Goal: Complete application form

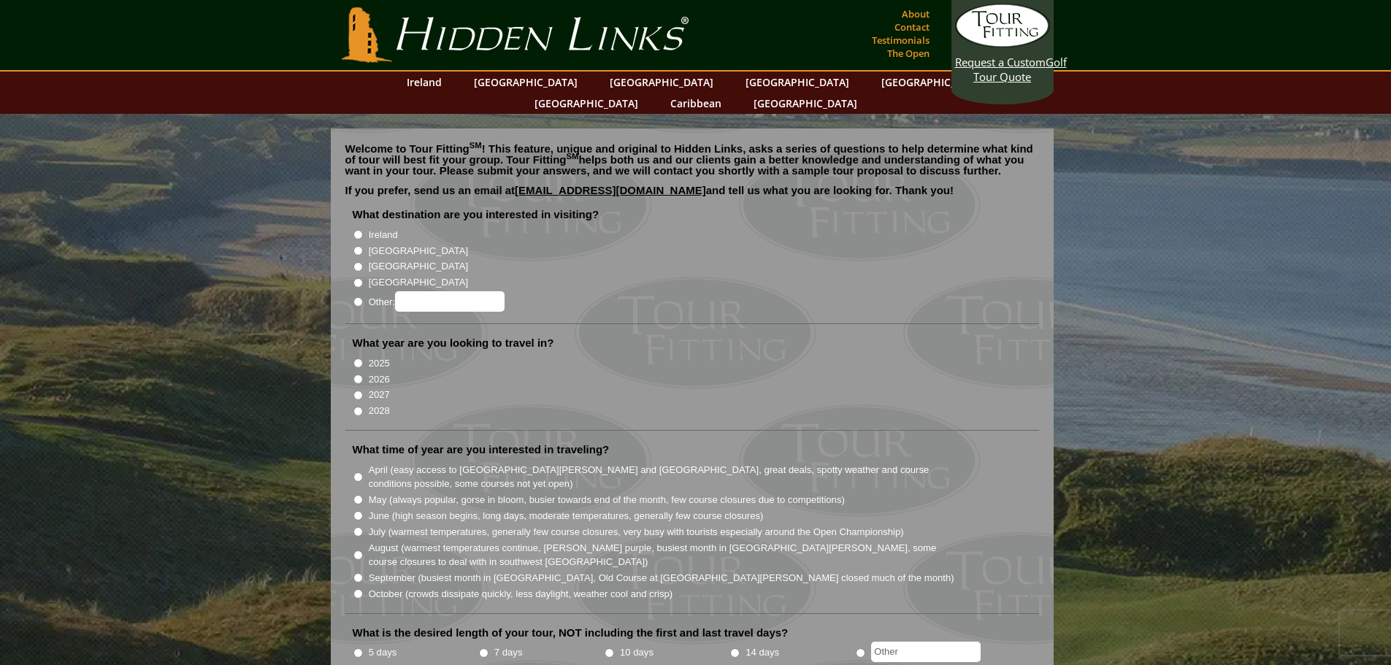
click at [362, 246] on input "[GEOGRAPHIC_DATA]" at bounding box center [358, 250] width 9 height 9
radio input "true"
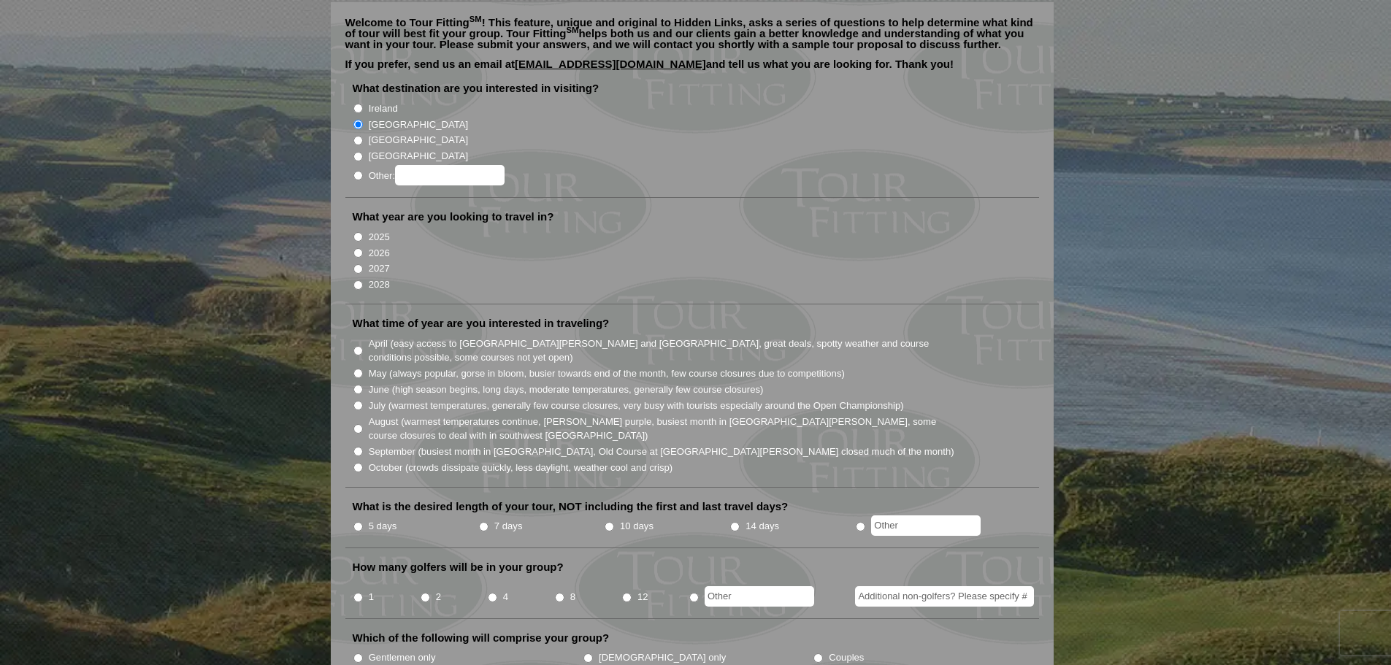
scroll to position [146, 0]
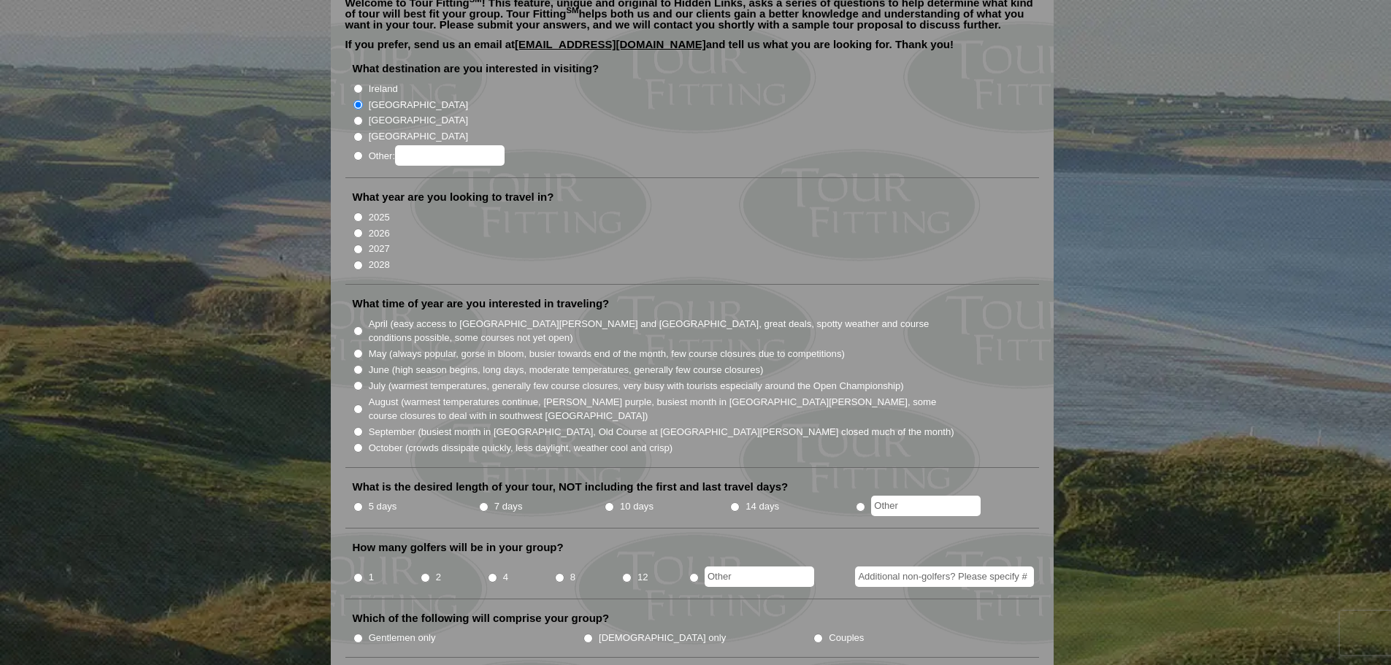
click at [358, 229] on input "2026" at bounding box center [358, 233] width 9 height 9
radio input "true"
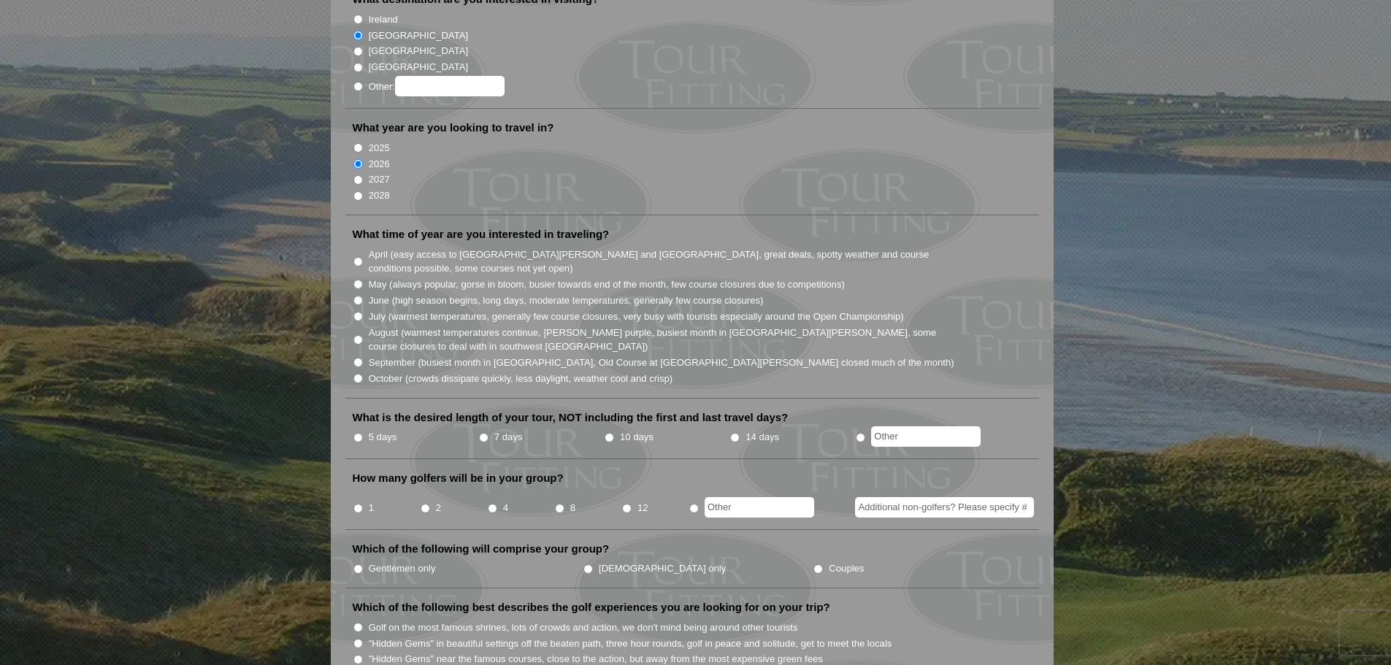
scroll to position [219, 0]
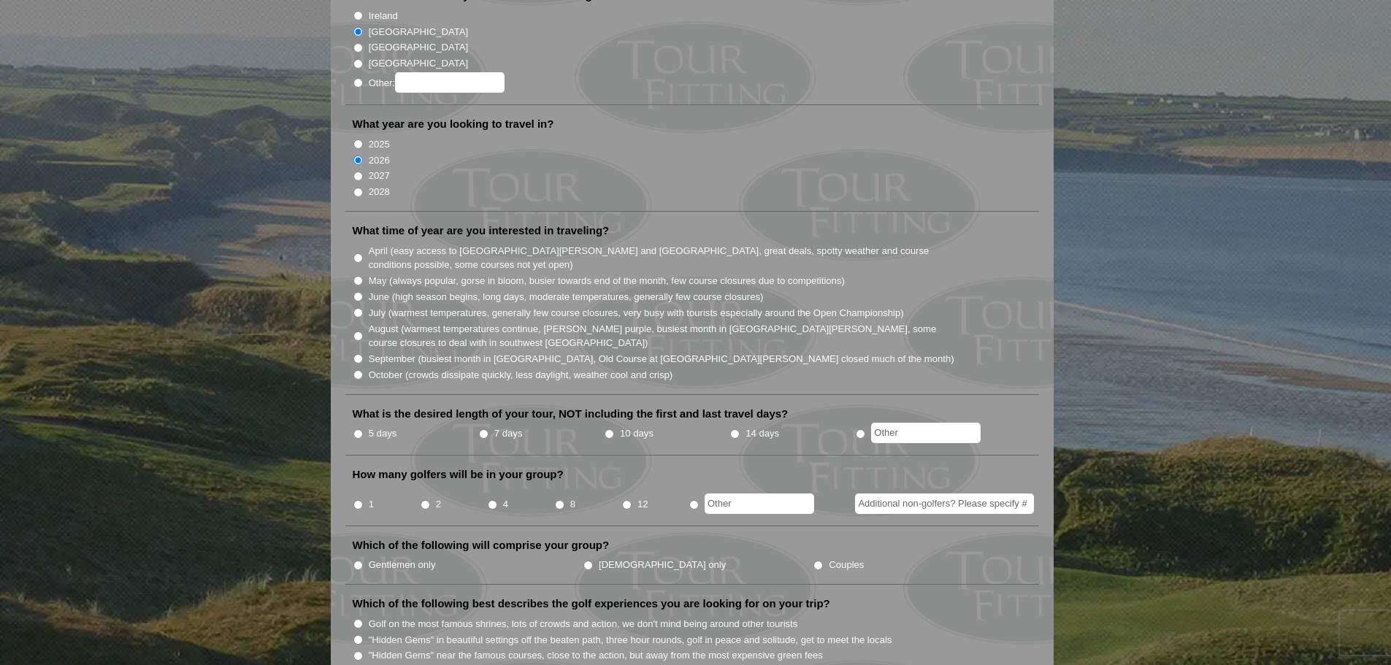
click at [355, 253] on input "April (easy access to [GEOGRAPHIC_DATA][PERSON_NAME] and [GEOGRAPHIC_DATA], gre…" at bounding box center [358, 257] width 9 height 9
radio input "true"
click at [359, 370] on input "October (crowds dissipate quickly, less daylight, weather cool and crisp)" at bounding box center [358, 374] width 9 height 9
radio input "true"
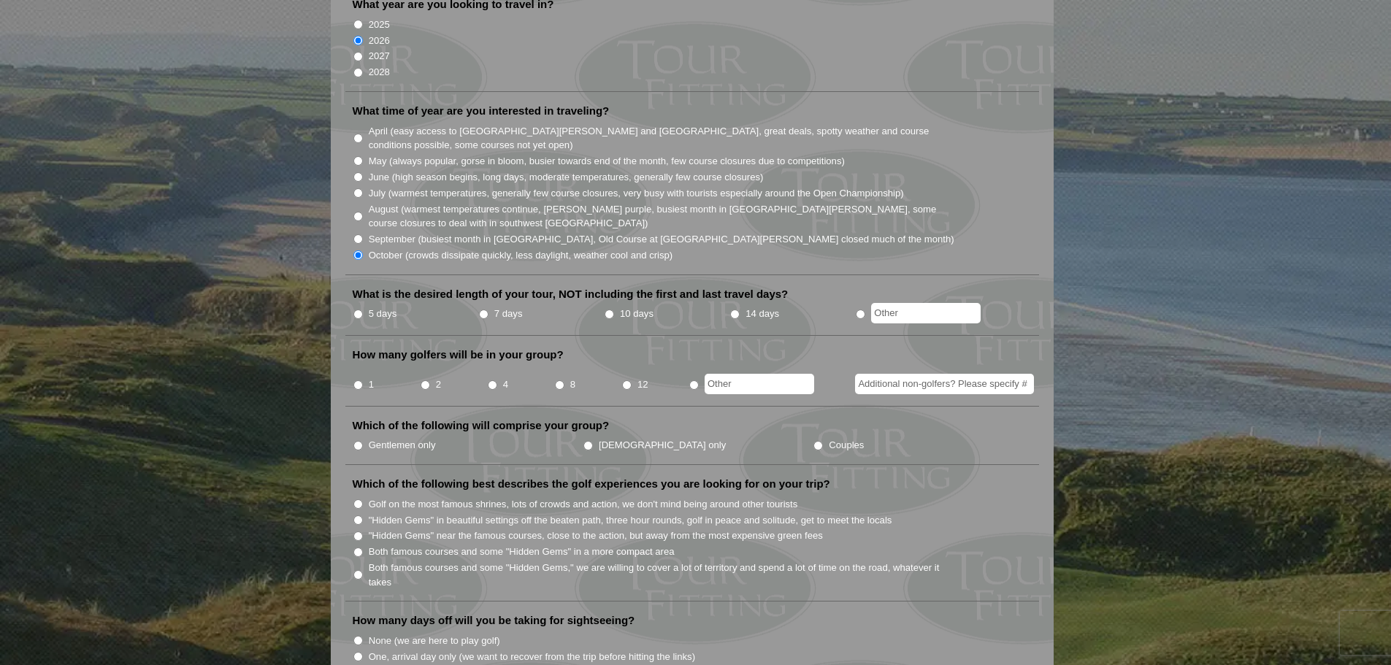
scroll to position [365, 0]
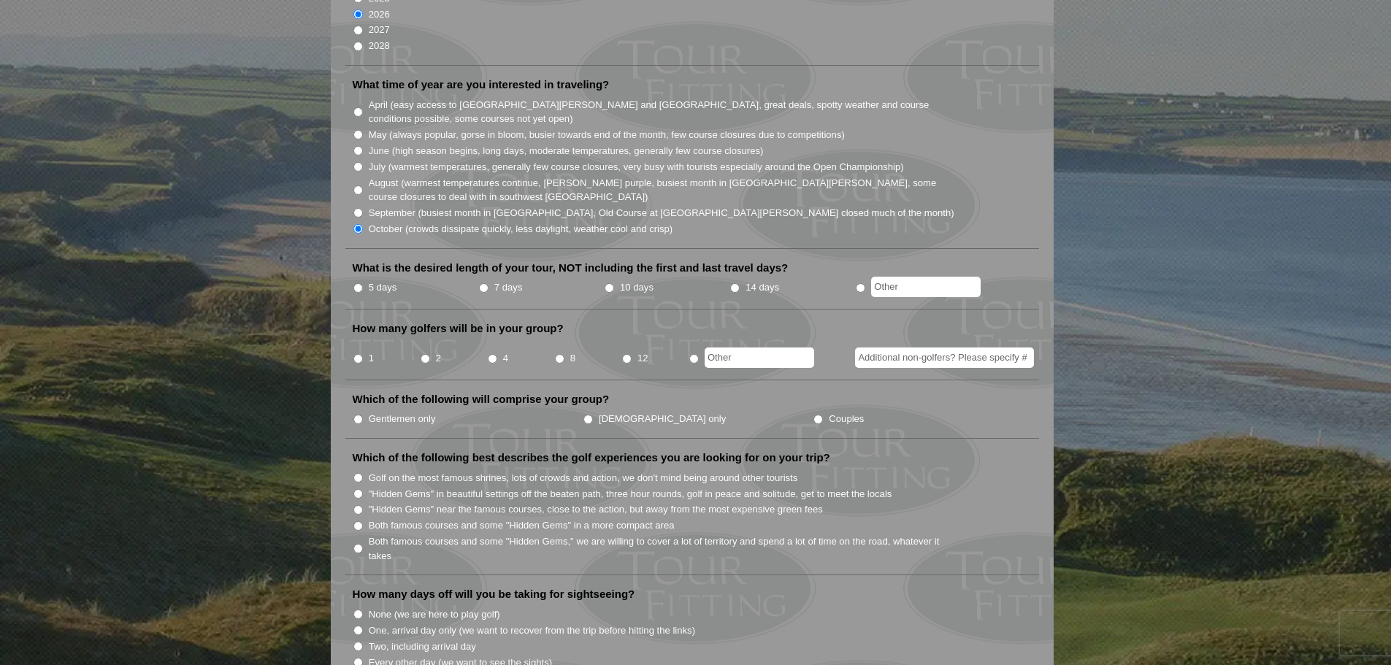
click at [360, 283] on input "5 days" at bounding box center [358, 287] width 9 height 9
radio input "true"
click at [359, 354] on input "1" at bounding box center [358, 358] width 9 height 9
radio input "true"
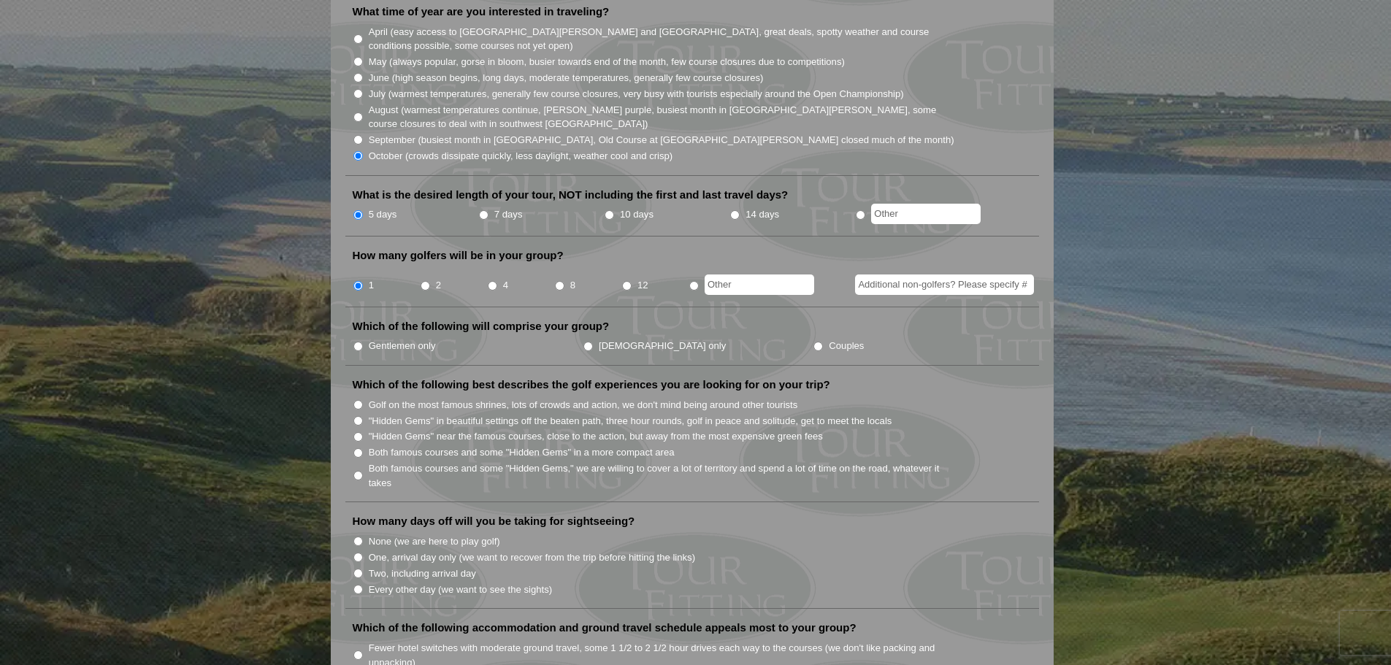
click at [939, 275] on input "Additional non-golfers? Please specify #" at bounding box center [944, 285] width 179 height 20
type input "1"
click at [903, 319] on li "Which of the following will comprise your group? Gentlemen only Ladies only Cou…" at bounding box center [692, 342] width 694 height 47
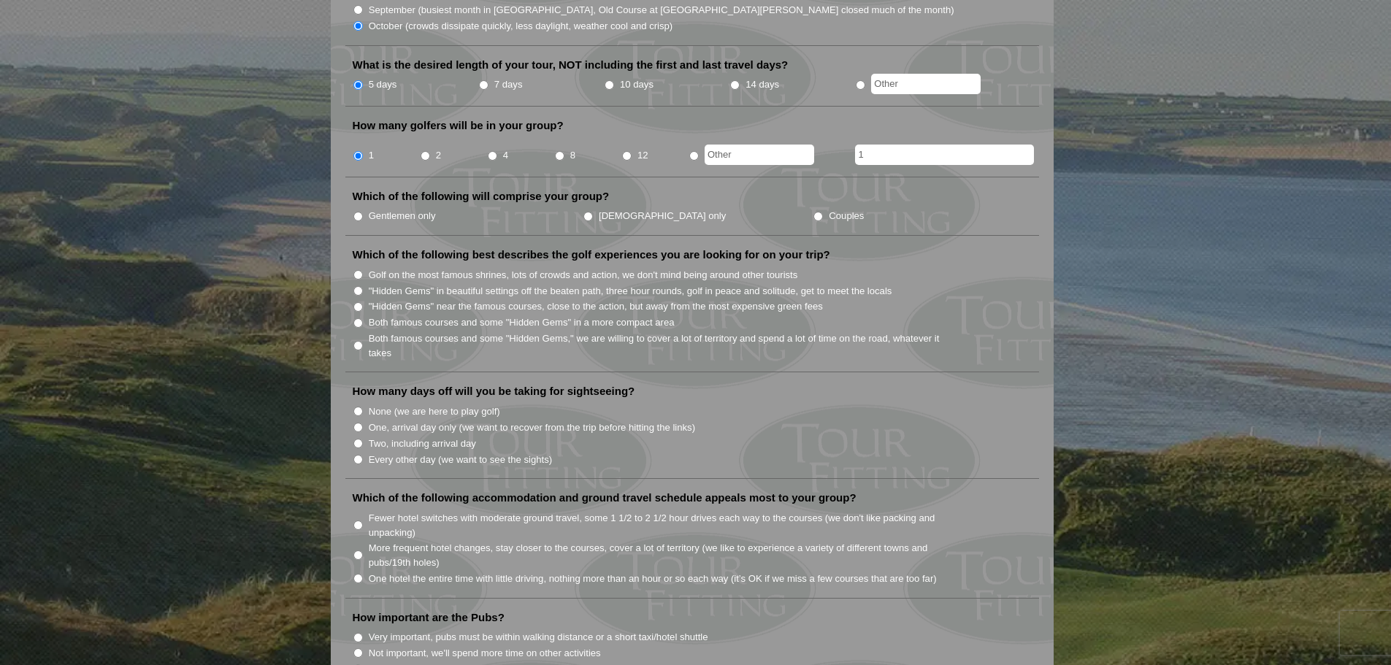
scroll to position [584, 0]
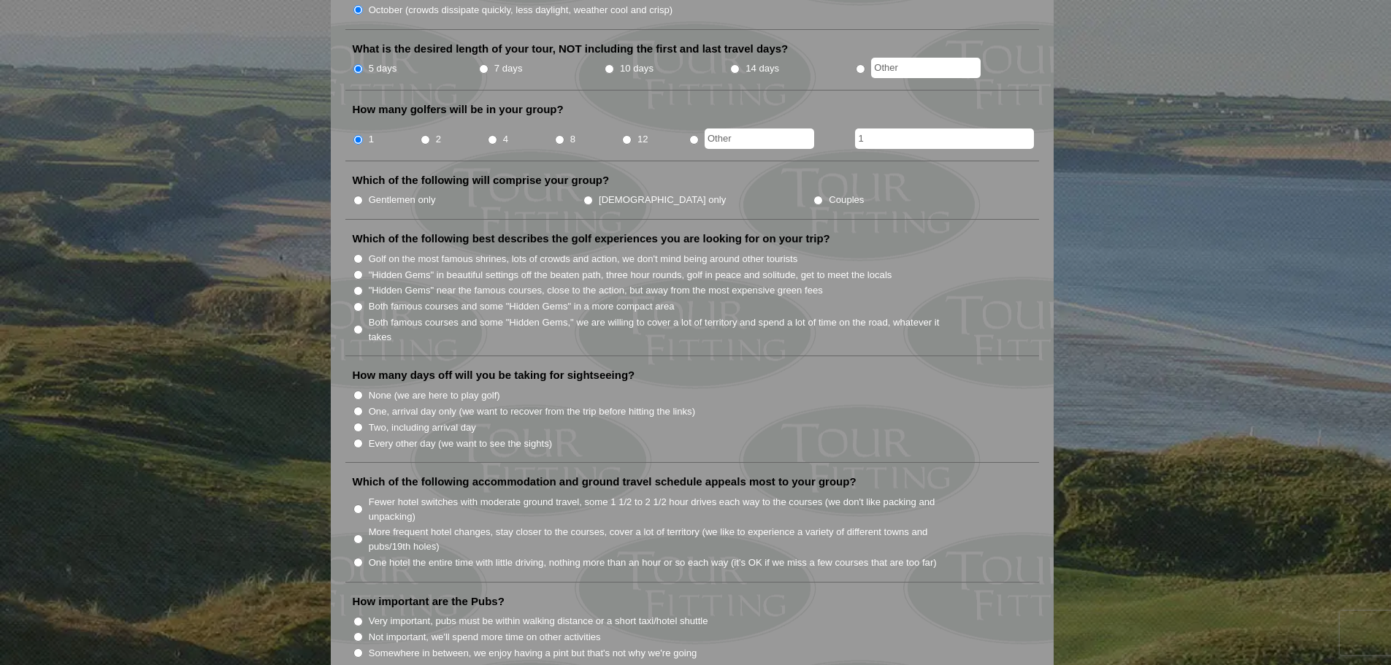
click at [814, 196] on input "Couples" at bounding box center [818, 200] width 9 height 9
radio input "true"
click at [359, 298] on li "Both famous courses and some "Hidden Gems" in a more compact area" at bounding box center [698, 306] width 691 height 16
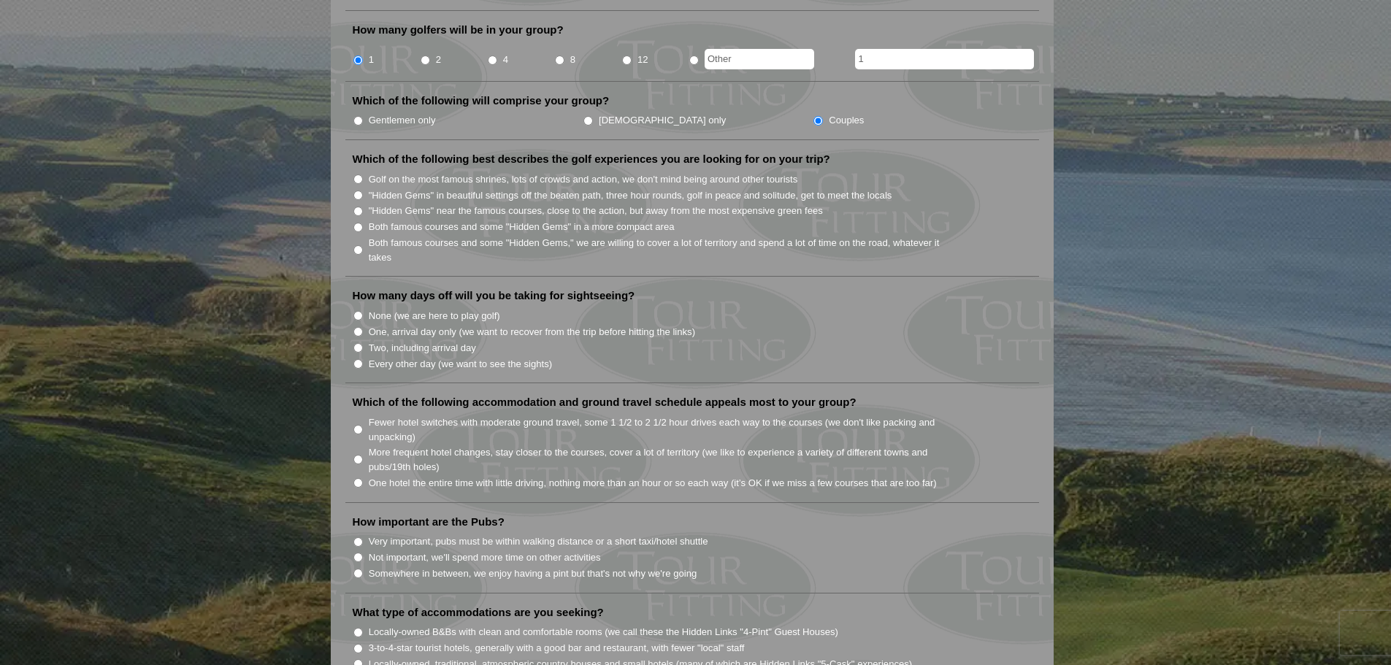
scroll to position [730, 0]
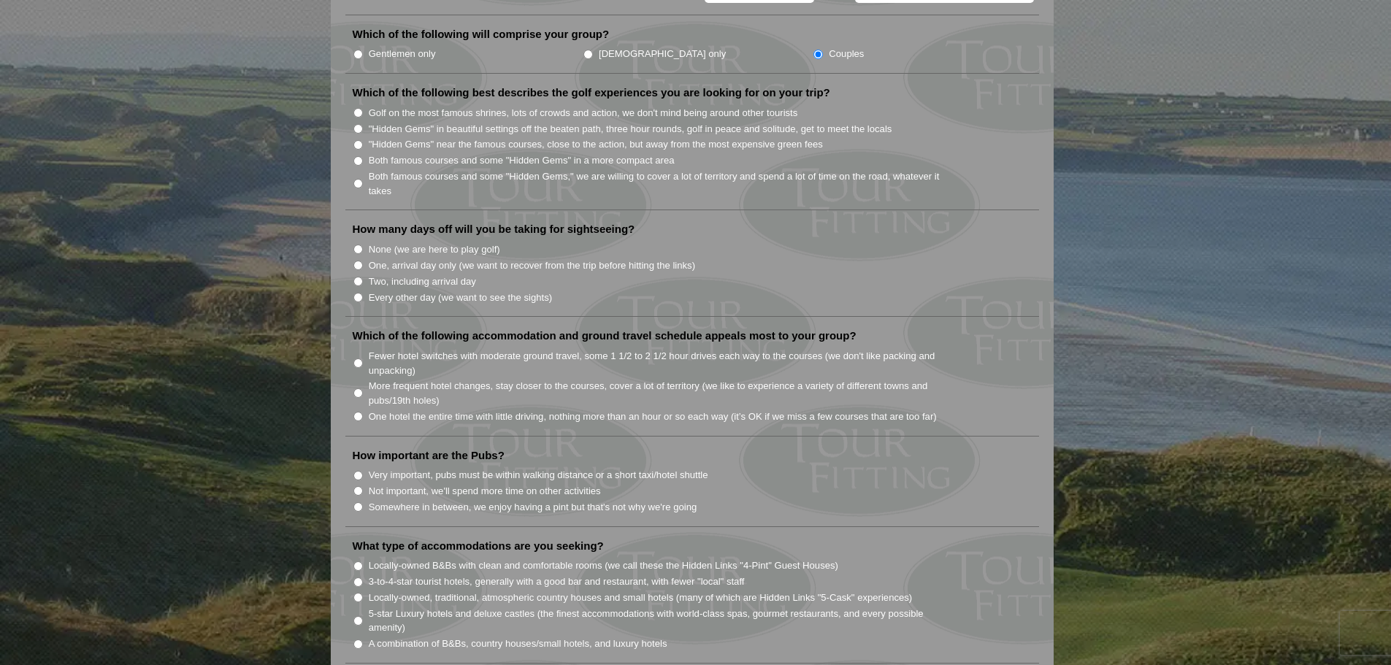
click at [359, 156] on input "Both famous courses and some "Hidden Gems" in a more compact area" at bounding box center [358, 160] width 9 height 9
radio input "true"
click at [360, 293] on input "Every other day (we want to see the sights)" at bounding box center [358, 297] width 9 height 9
radio input "true"
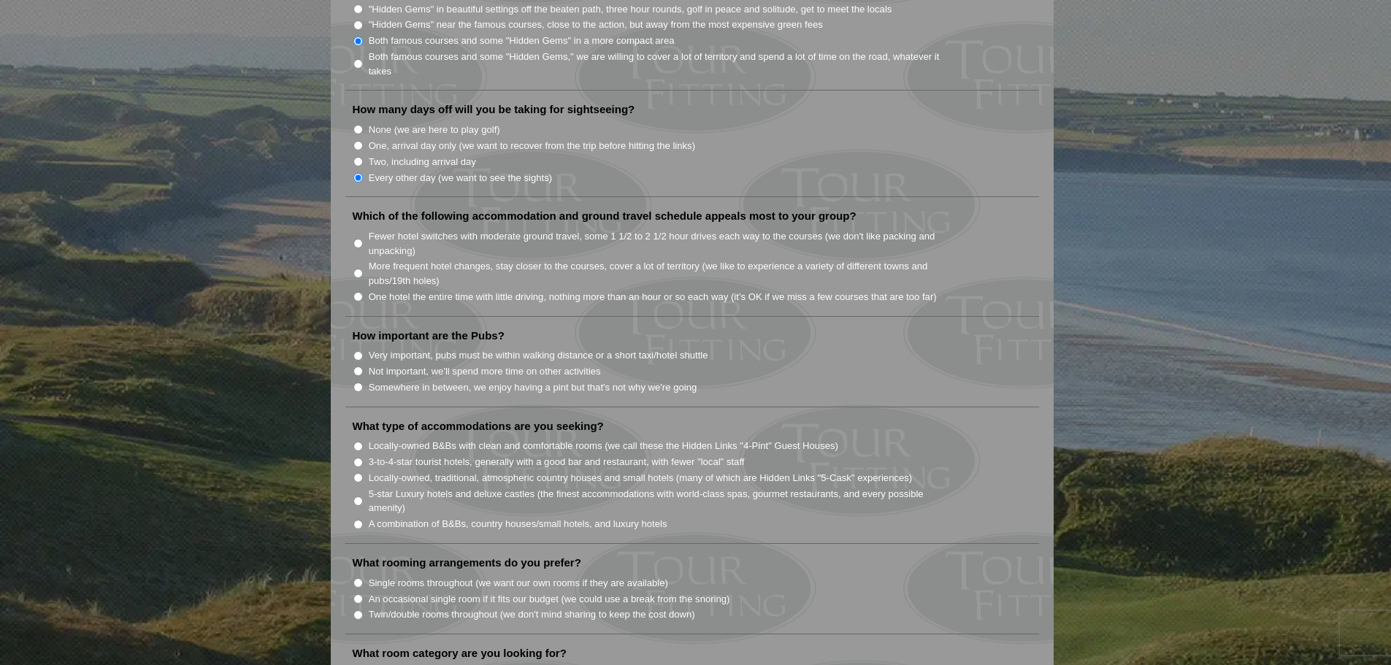
scroll to position [877, 0]
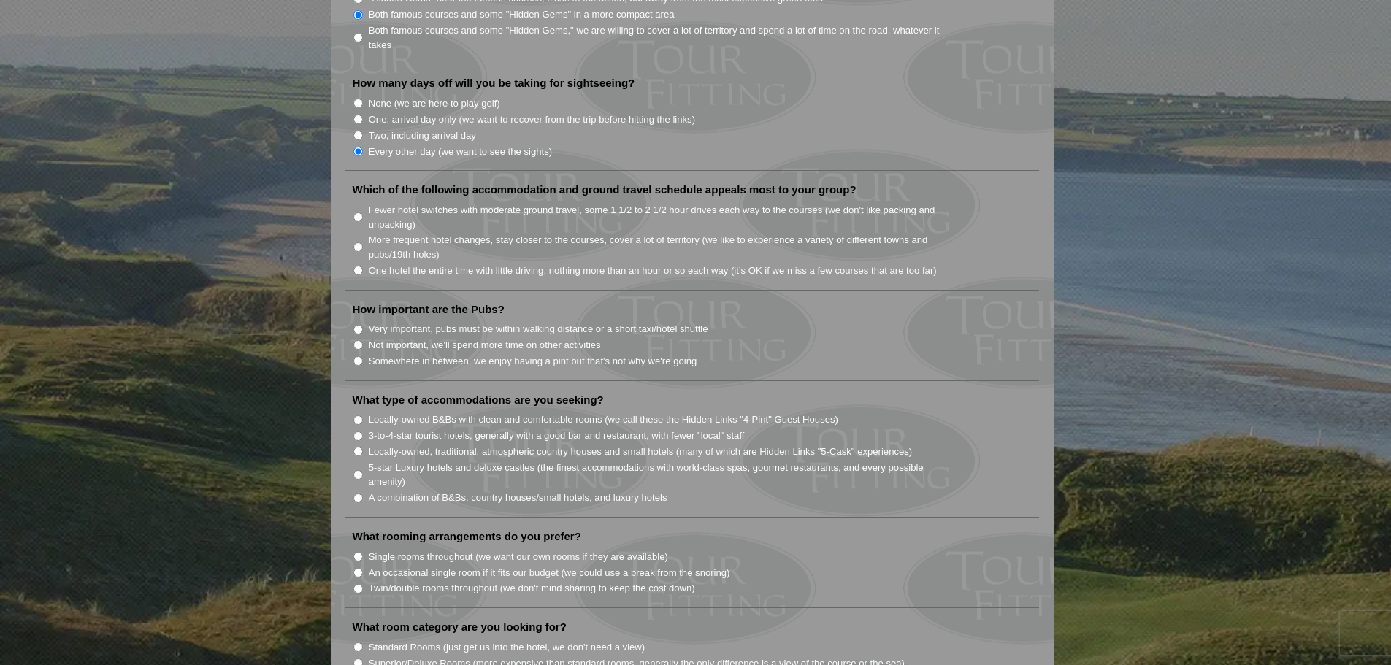
click at [358, 266] on input "One hotel the entire time with little driving, nothing more than an hour or so …" at bounding box center [358, 270] width 9 height 9
radio input "true"
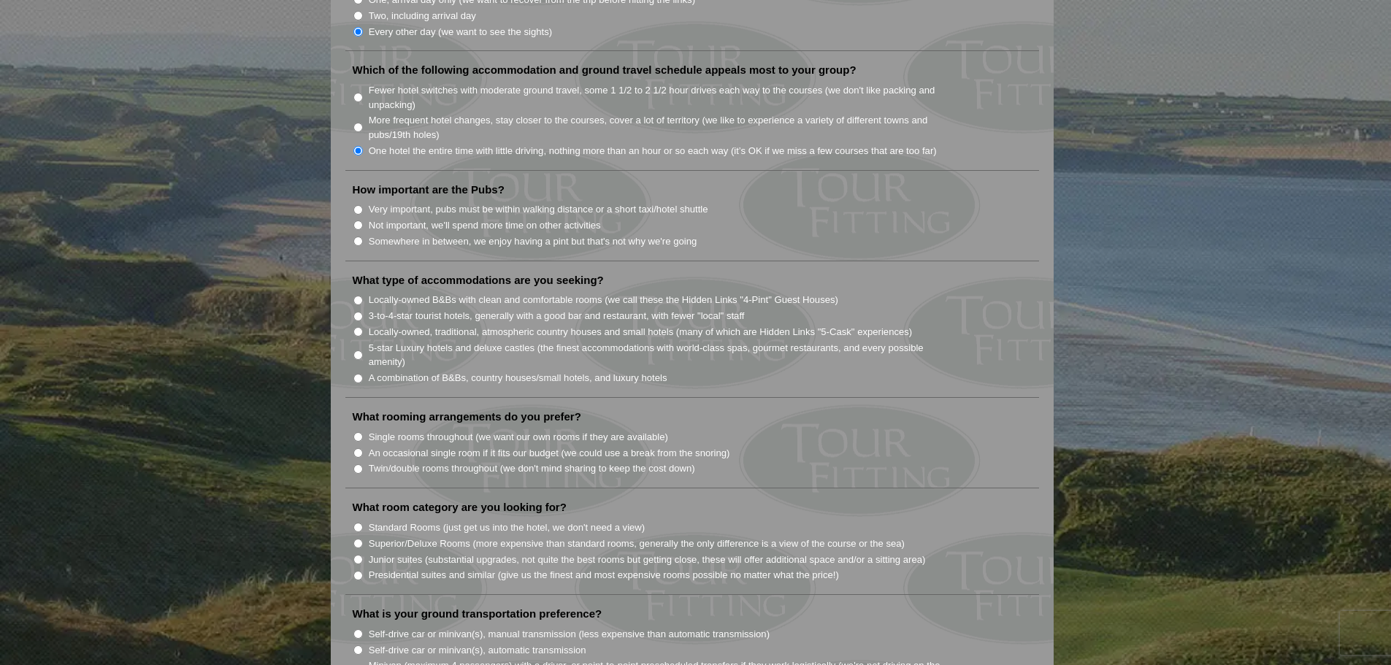
scroll to position [1023, 0]
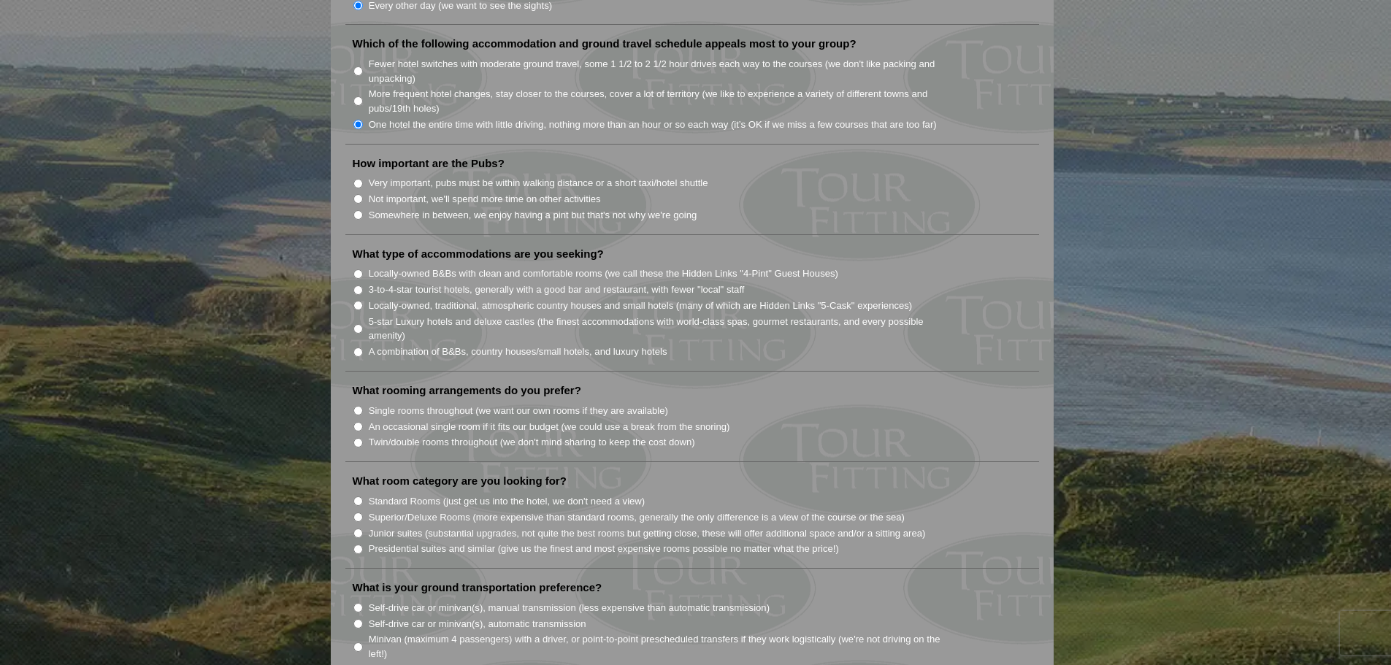
click at [359, 194] on input "Not important, we'll spend more time on other activities" at bounding box center [358, 198] width 9 height 9
radio input "true"
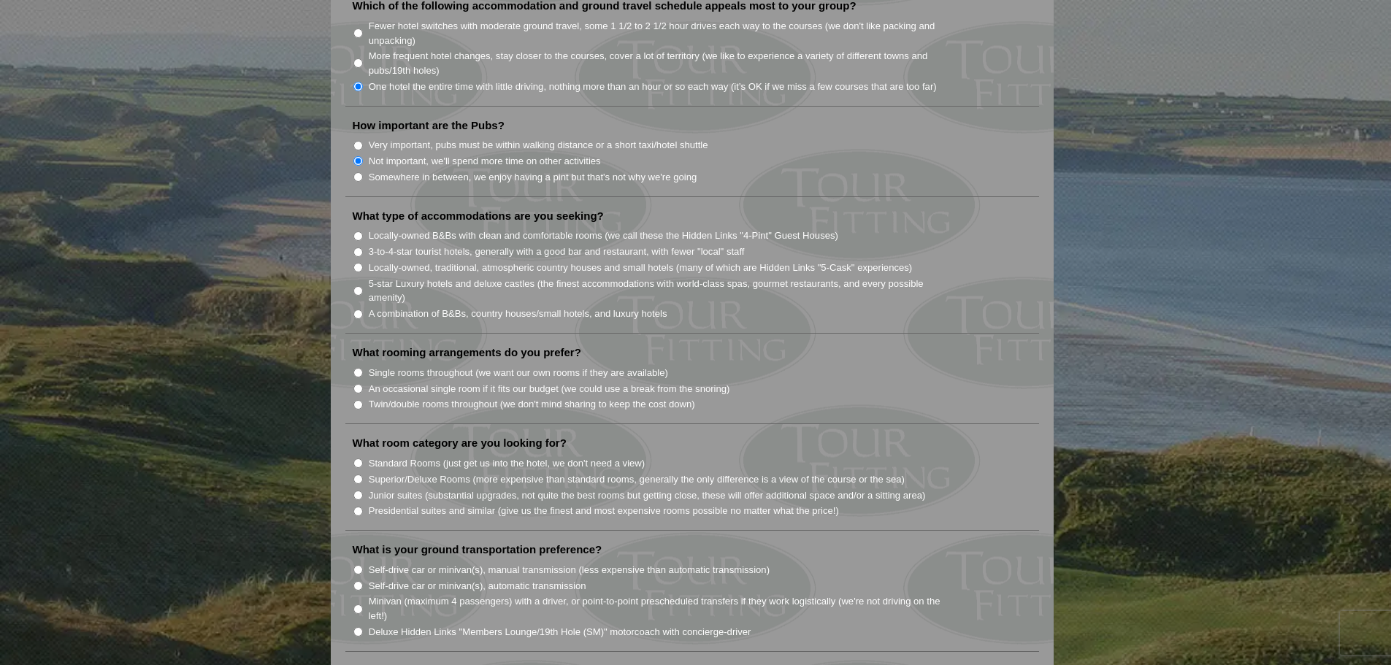
scroll to position [1096, 0]
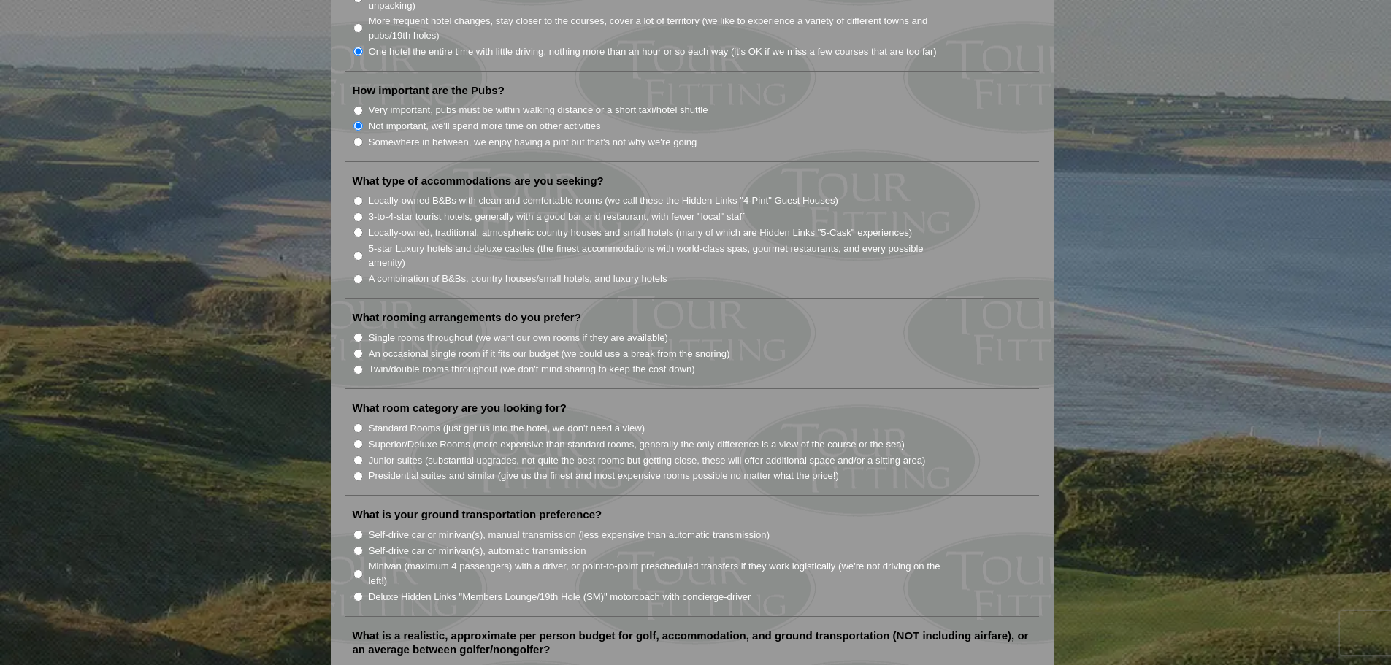
click at [359, 275] on input "A combination of B&Bs, country houses/small hotels, and luxury hotels" at bounding box center [358, 279] width 9 height 9
radio input "true"
click at [359, 196] on input "Locally-owned B&Bs with clean and comfortable rooms (we call these the Hidden L…" at bounding box center [358, 200] width 9 height 9
radio input "true"
click at [361, 275] on input "A combination of B&Bs, country houses/small hotels, and luxury hotels" at bounding box center [358, 279] width 9 height 9
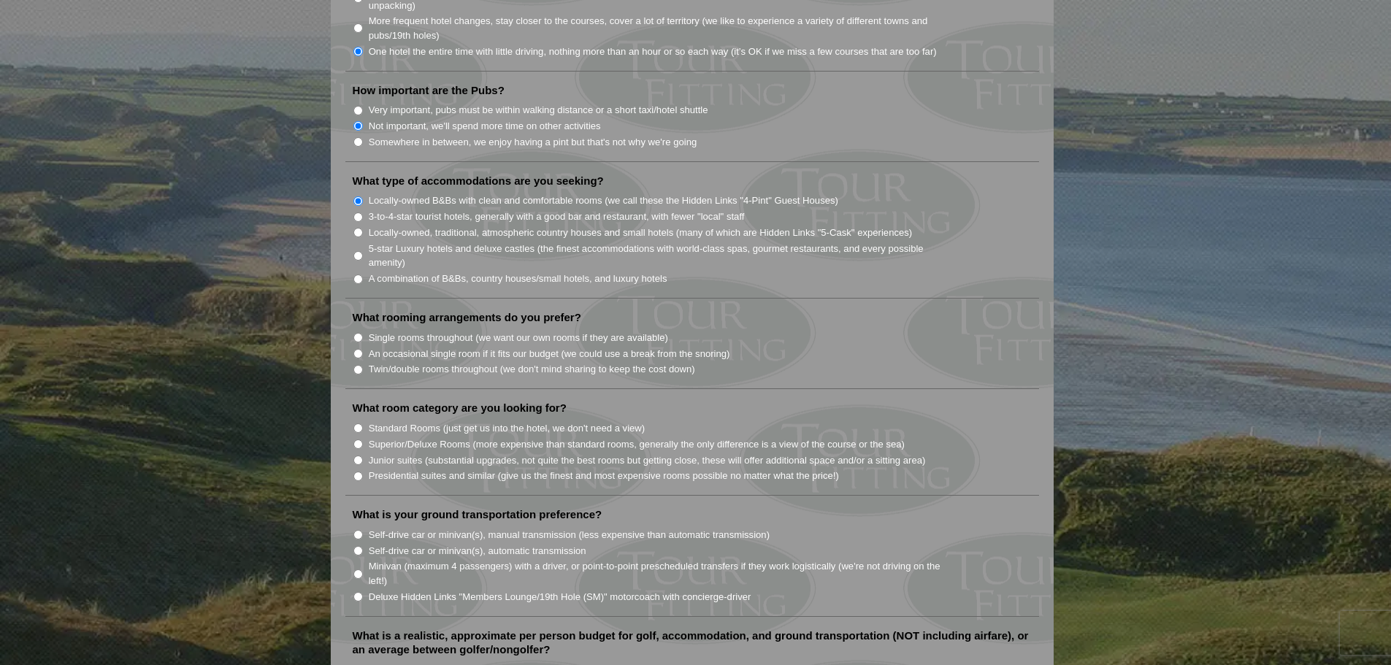
radio input "true"
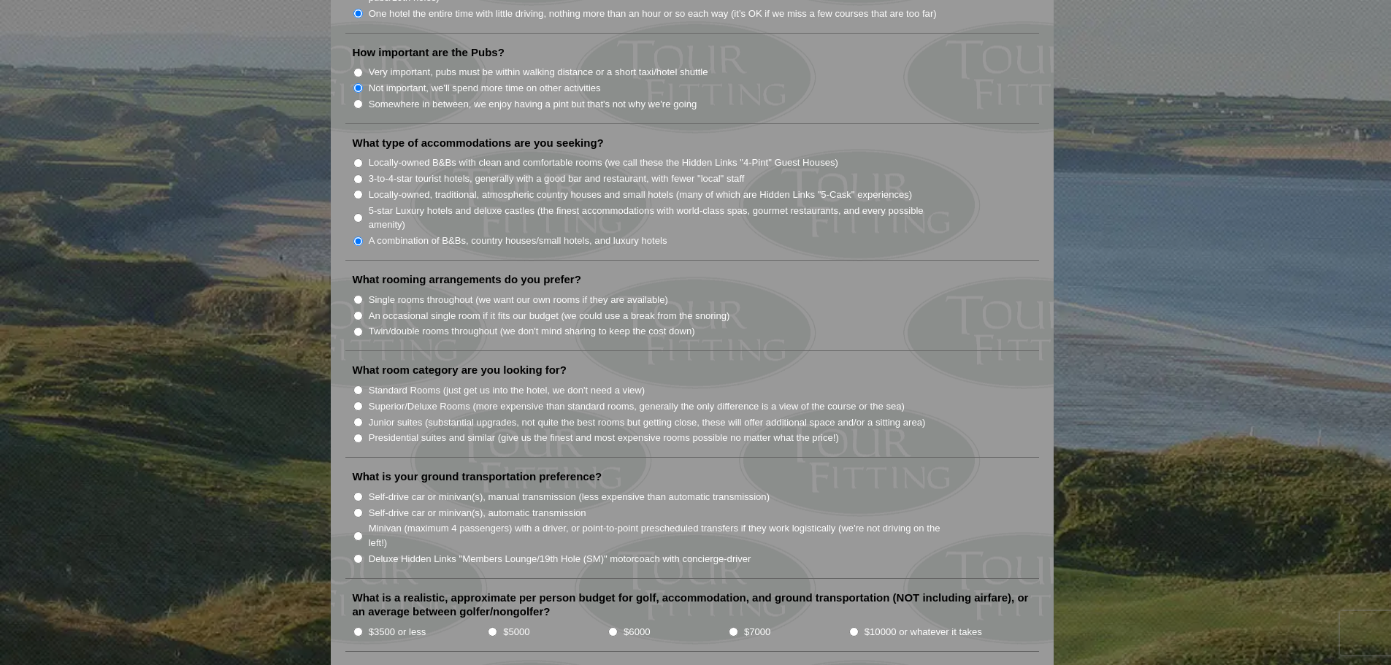
scroll to position [1242, 0]
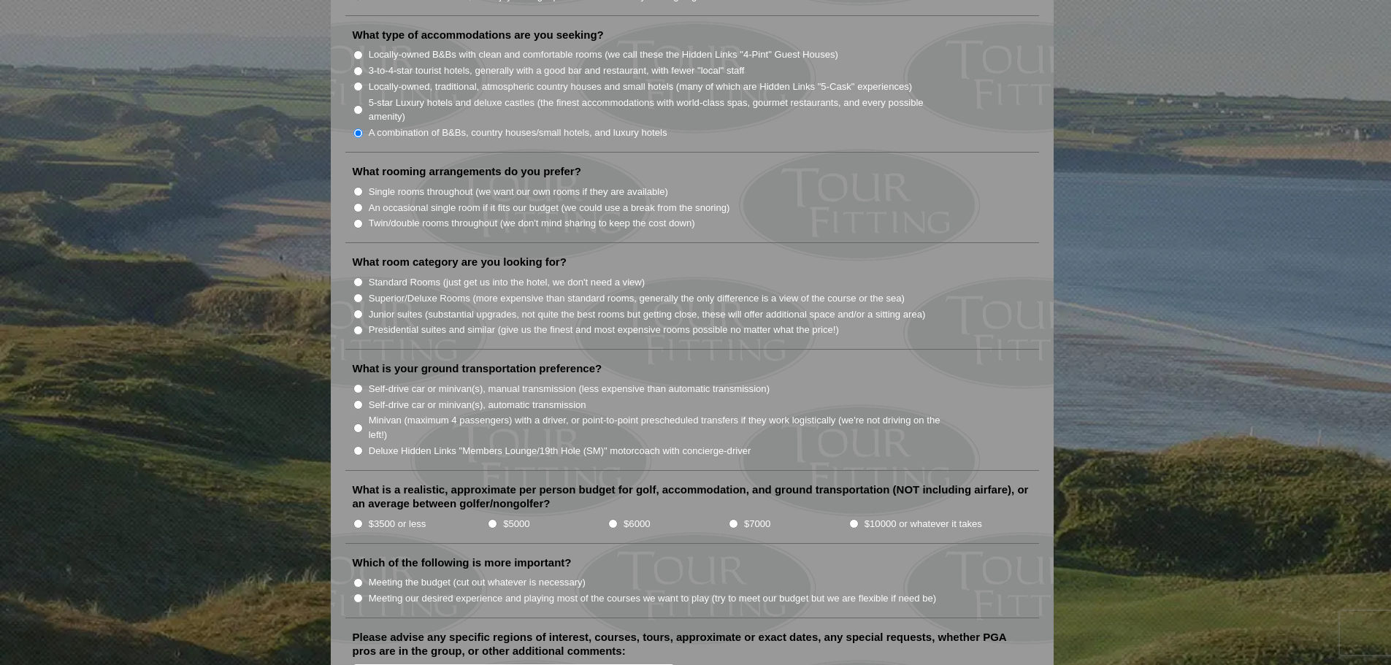
click at [360, 203] on input "An occasional single room if it fits our budget (we could use a break from the …" at bounding box center [358, 207] width 9 height 9
radio input "true"
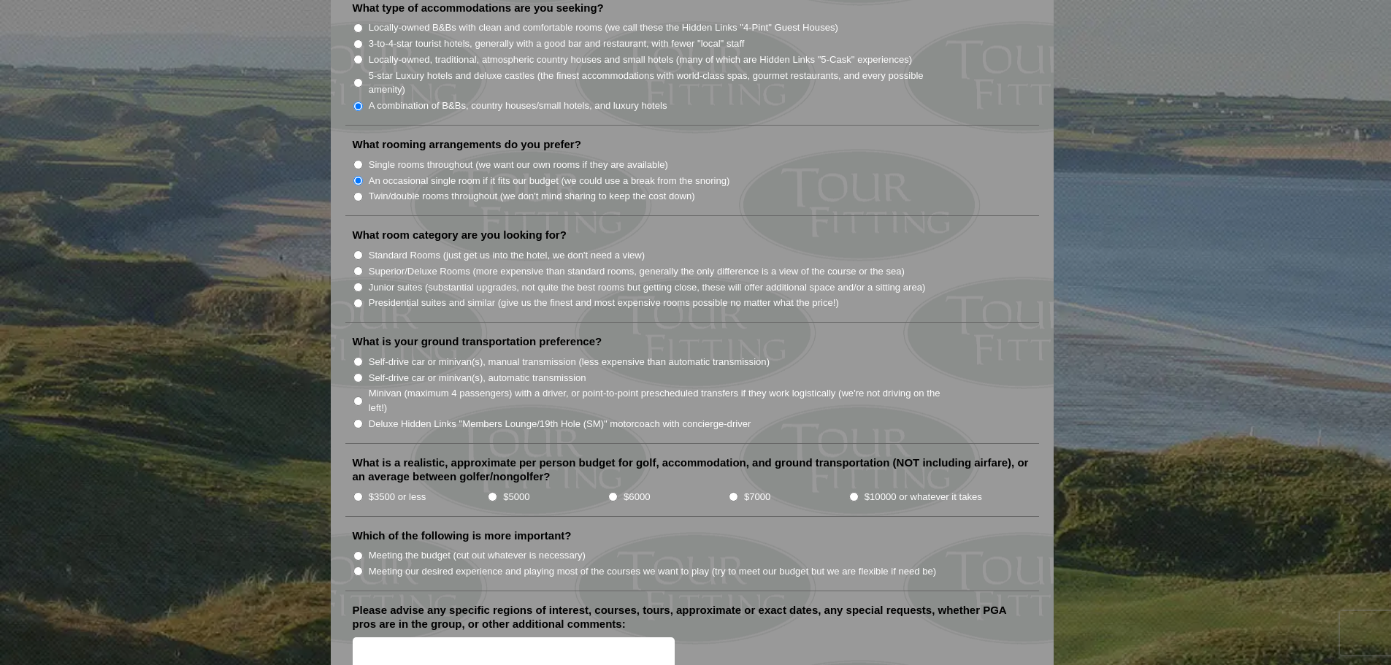
scroll to position [1315, 0]
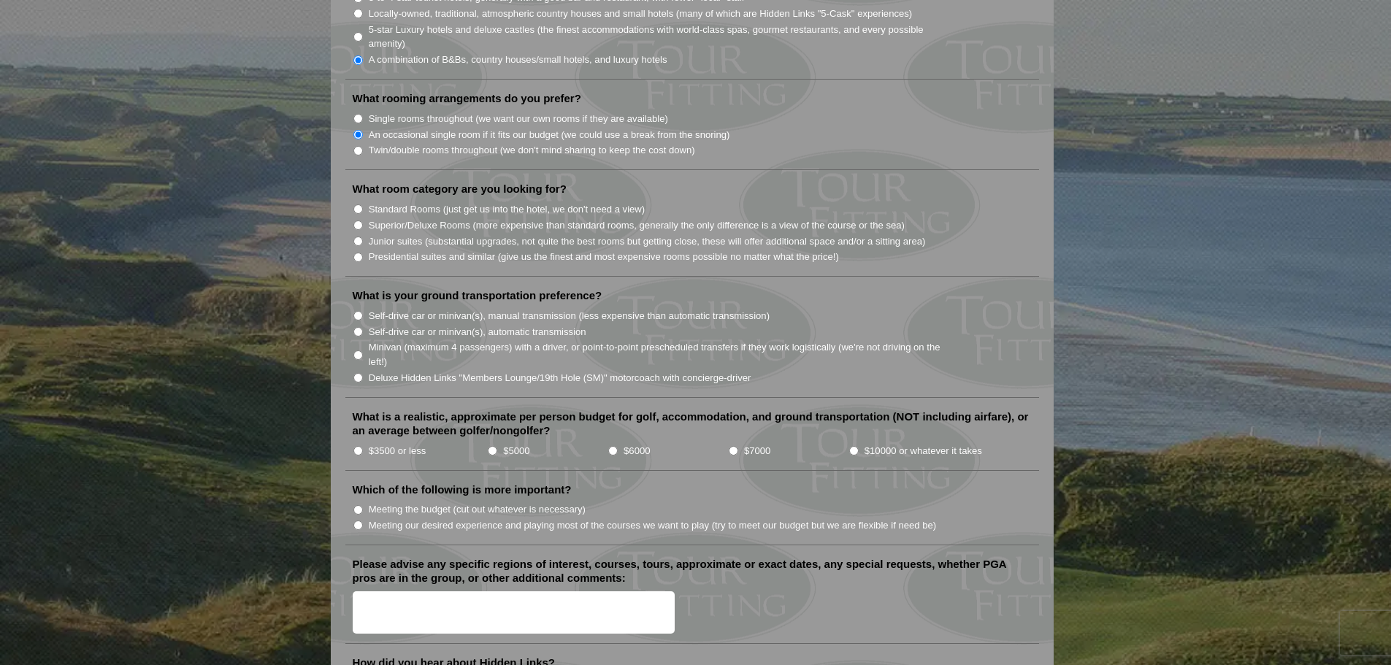
click at [358, 237] on input "Junior suites (substantial upgrades, not quite the best rooms but getting close…" at bounding box center [358, 241] width 9 height 9
radio input "true"
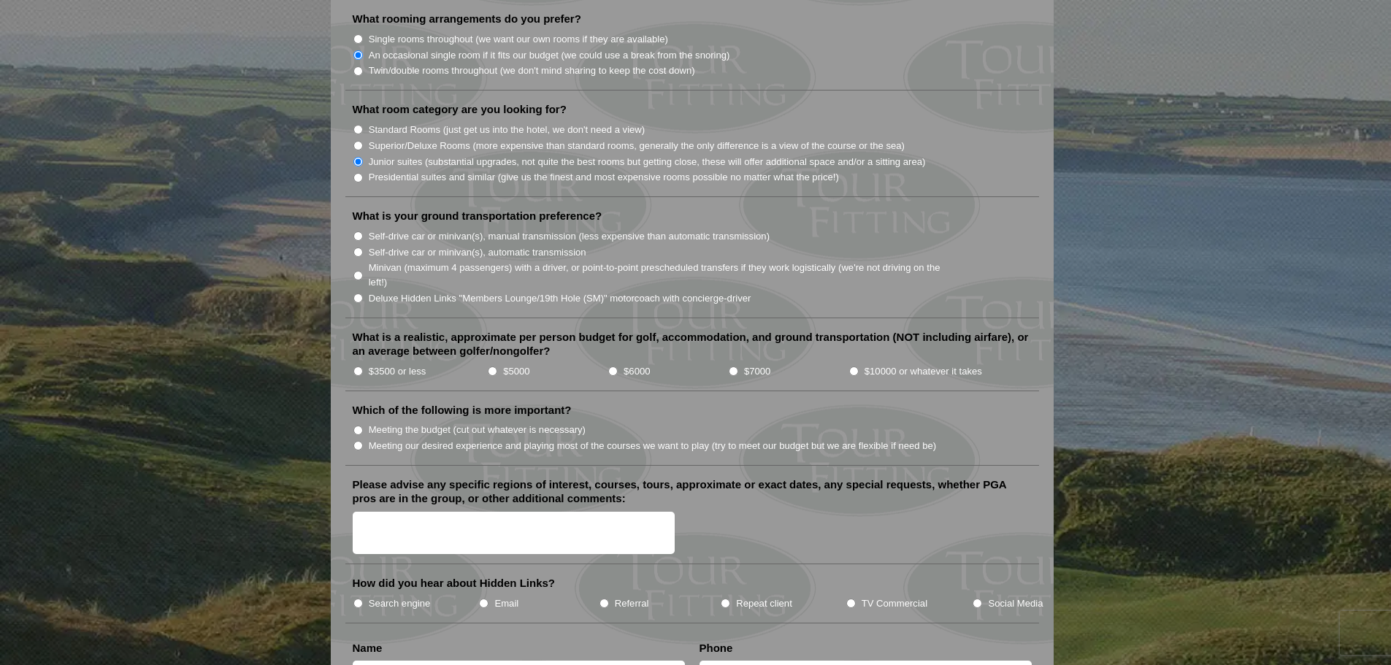
scroll to position [1461, 0]
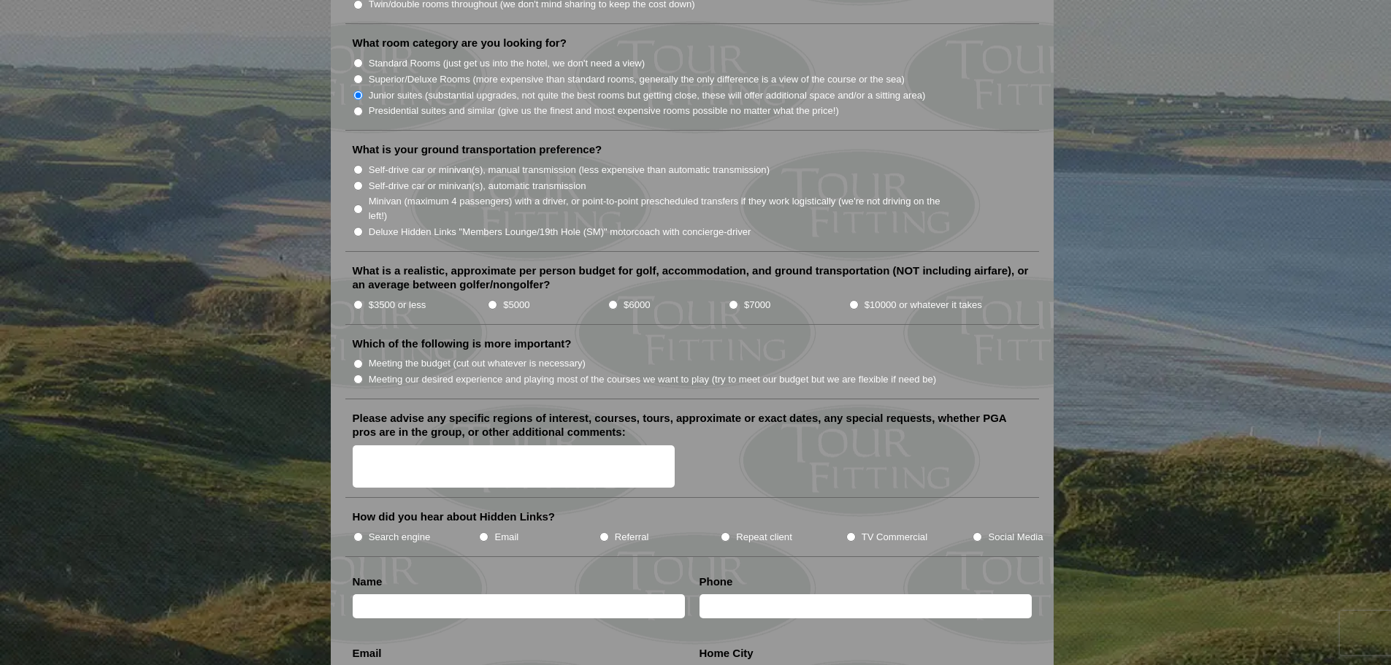
click at [358, 181] on input "Self-drive car or minivan(s), automatic transmission" at bounding box center [358, 185] width 9 height 9
radio input "true"
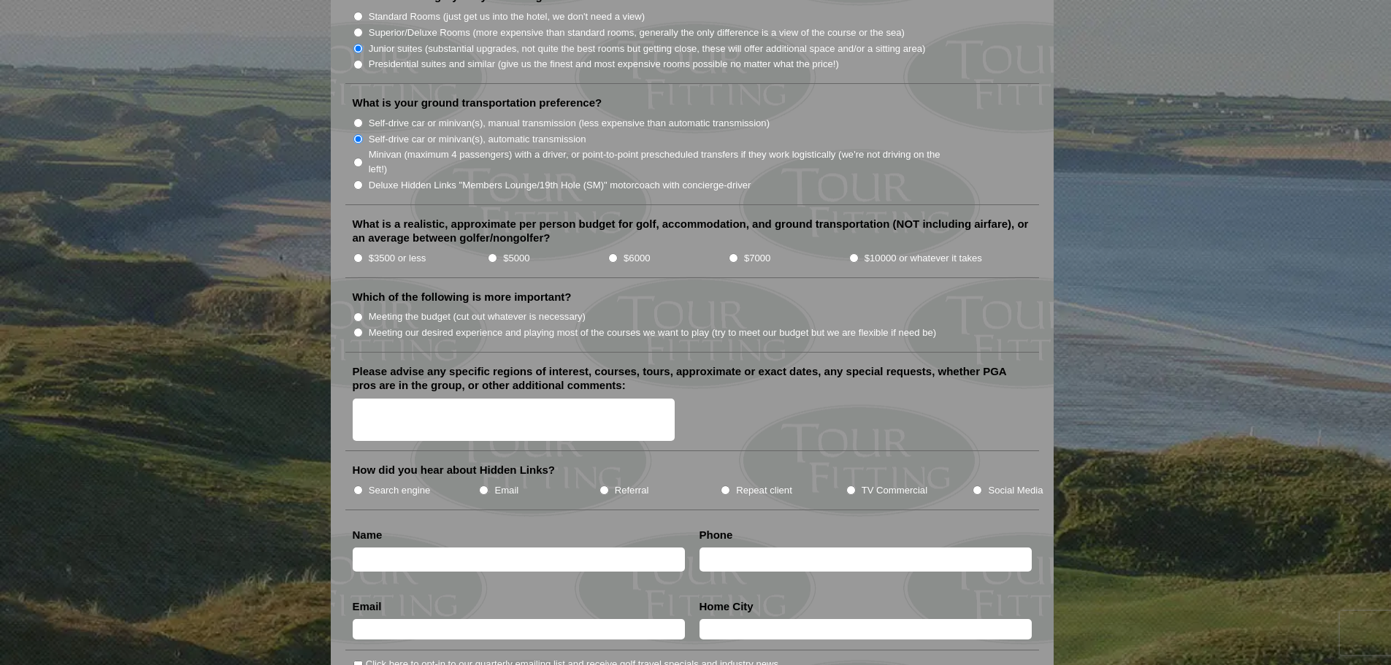
scroll to position [1534, 0]
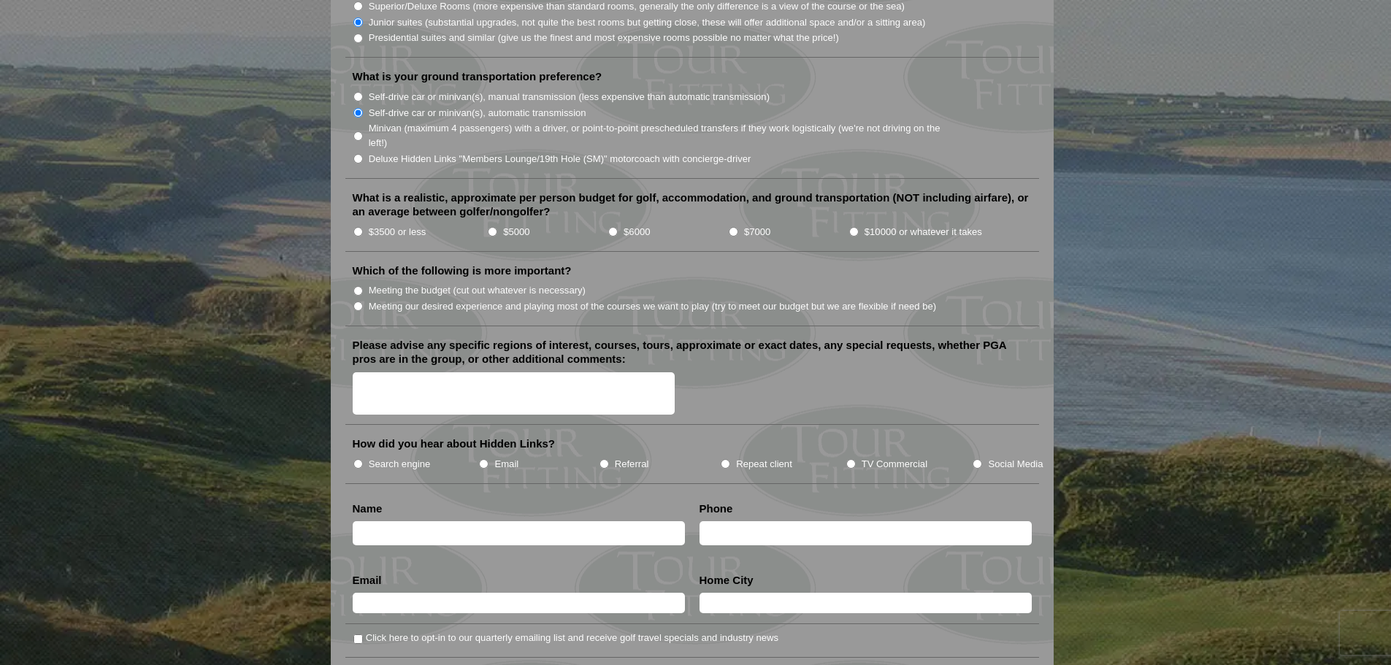
click at [358, 227] on input "$3500 or less" at bounding box center [358, 231] width 9 height 9
radio input "true"
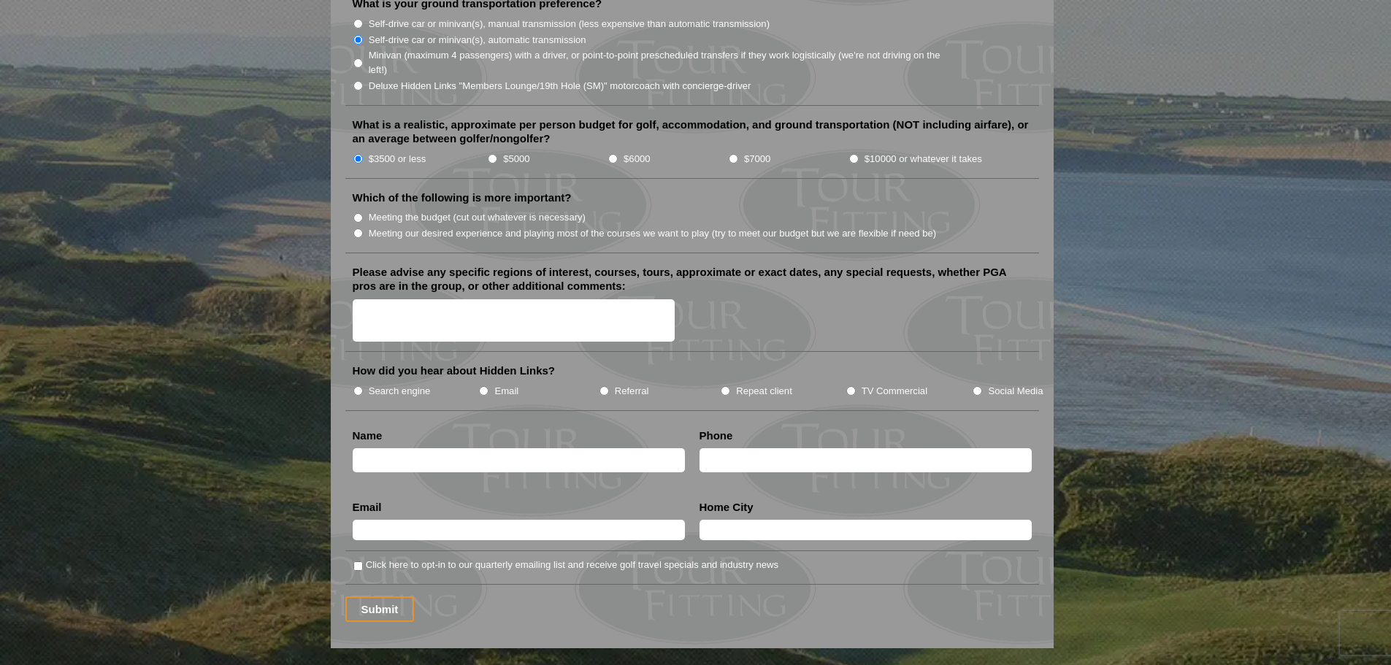
click at [356, 229] on input "Meeting our desired experience and playing most of the courses we want to play …" at bounding box center [358, 233] width 9 height 9
radio input "true"
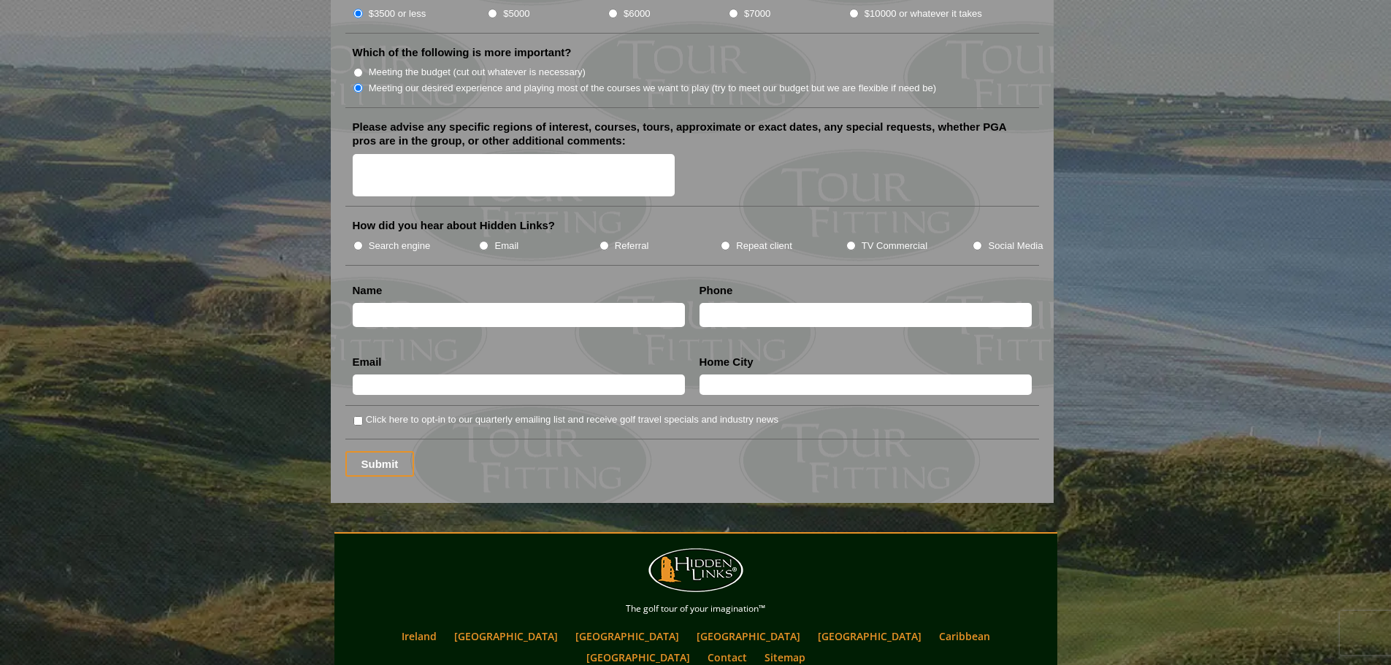
scroll to position [1753, 0]
click at [379, 153] on textarea "Please advise any specific regions of interest, courses, tours, approximate or …" at bounding box center [514, 174] width 323 height 43
type textarea "St. [PERSON_NAME], Carnoustie"
click at [358, 240] on input "Search engine" at bounding box center [358, 244] width 9 height 9
radio input "true"
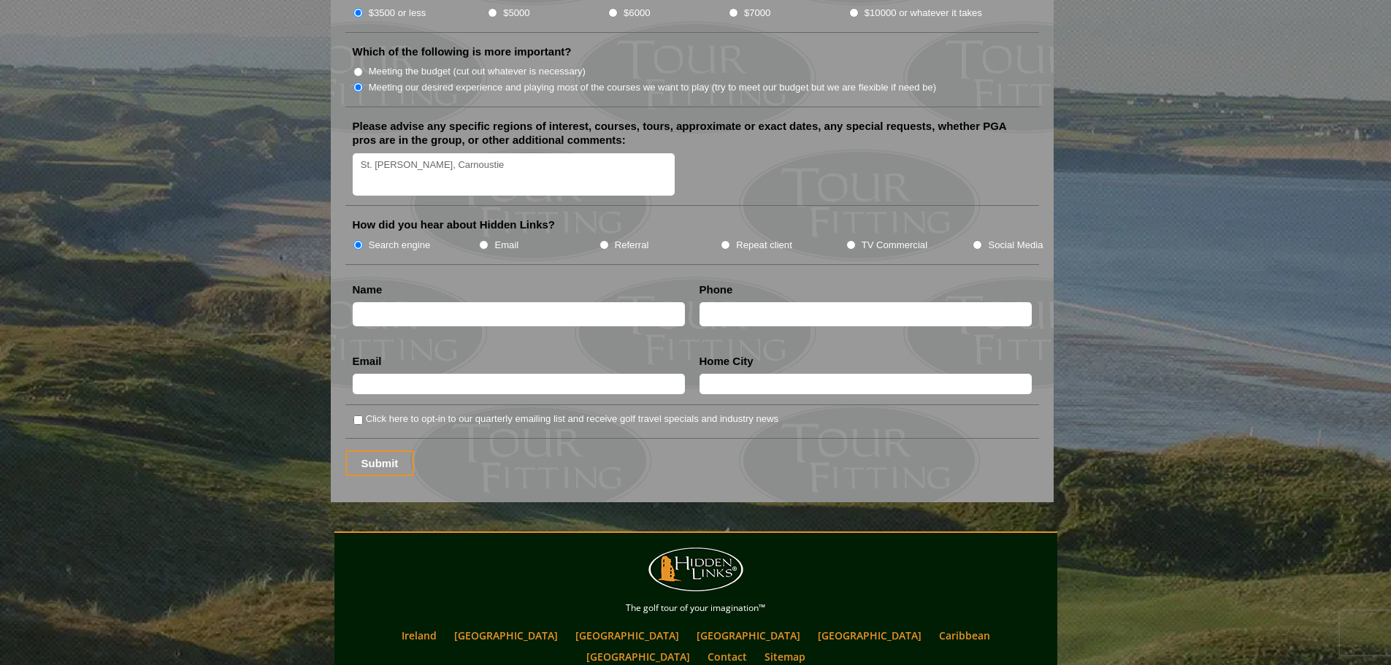
click at [421, 302] on input "text" at bounding box center [519, 314] width 332 height 24
click at [439, 302] on input "text" at bounding box center [519, 314] width 332 height 24
type input "bBob"
drag, startPoint x: 379, startPoint y: 298, endPoint x: 335, endPoint y: 294, distance: 44.8
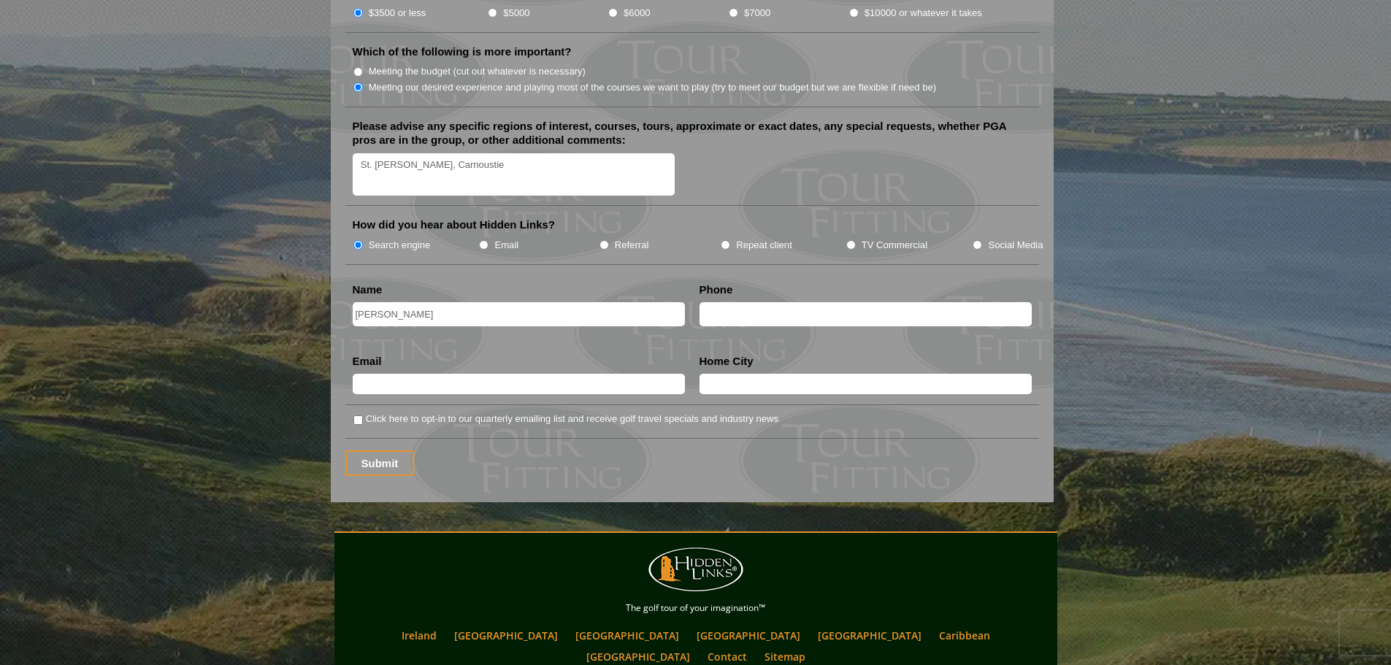
type input "[PERSON_NAME]"
click at [739, 302] on input "text" at bounding box center [866, 314] width 332 height 24
type input "7034892182"
click at [383, 374] on input "text" at bounding box center [519, 384] width 332 height 20
type input "[EMAIL_ADDRESS][DOMAIN_NAME]"
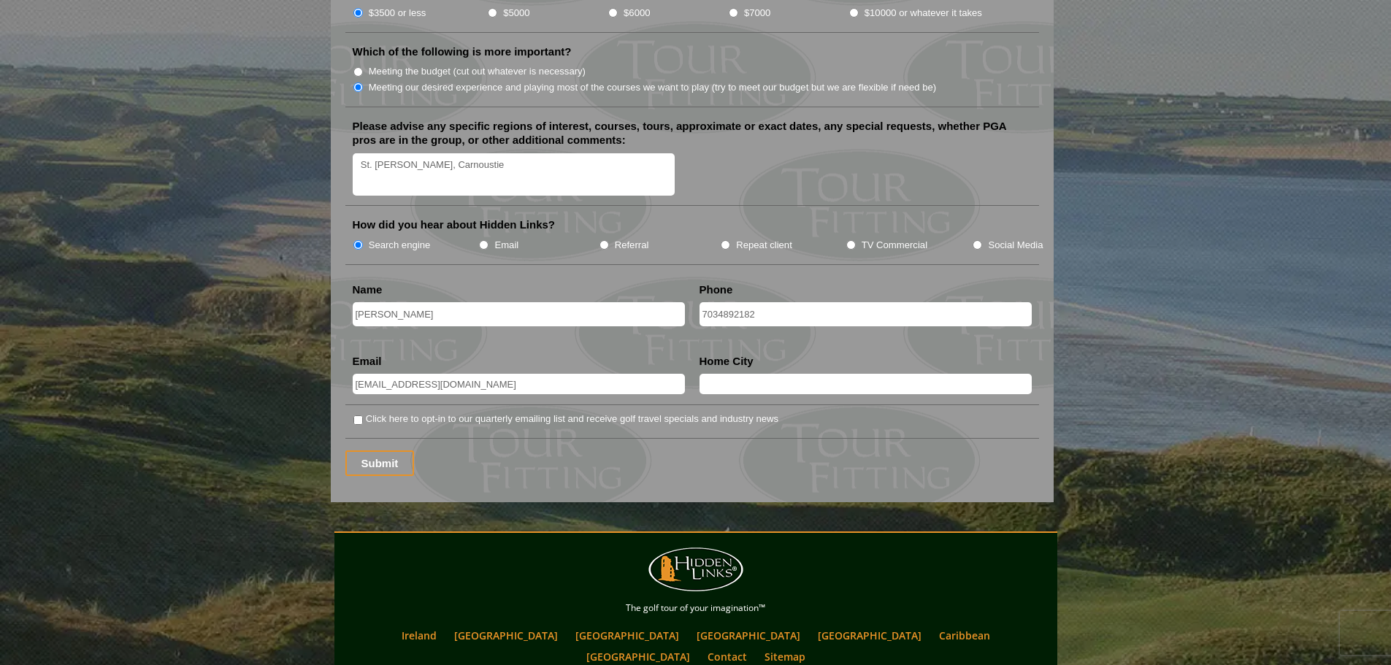
click at [710, 374] on input "text" at bounding box center [866, 384] width 332 height 20
type input "Midlothian, [GEOGRAPHIC_DATA]. [GEOGRAPHIC_DATA]"
click at [362, 416] on input "Click here to opt-in to our quarterly emailing list and receive golf travel spe…" at bounding box center [358, 420] width 9 height 9
checkbox input "true"
click at [378, 451] on input "Submit" at bounding box center [379, 464] width 69 height 26
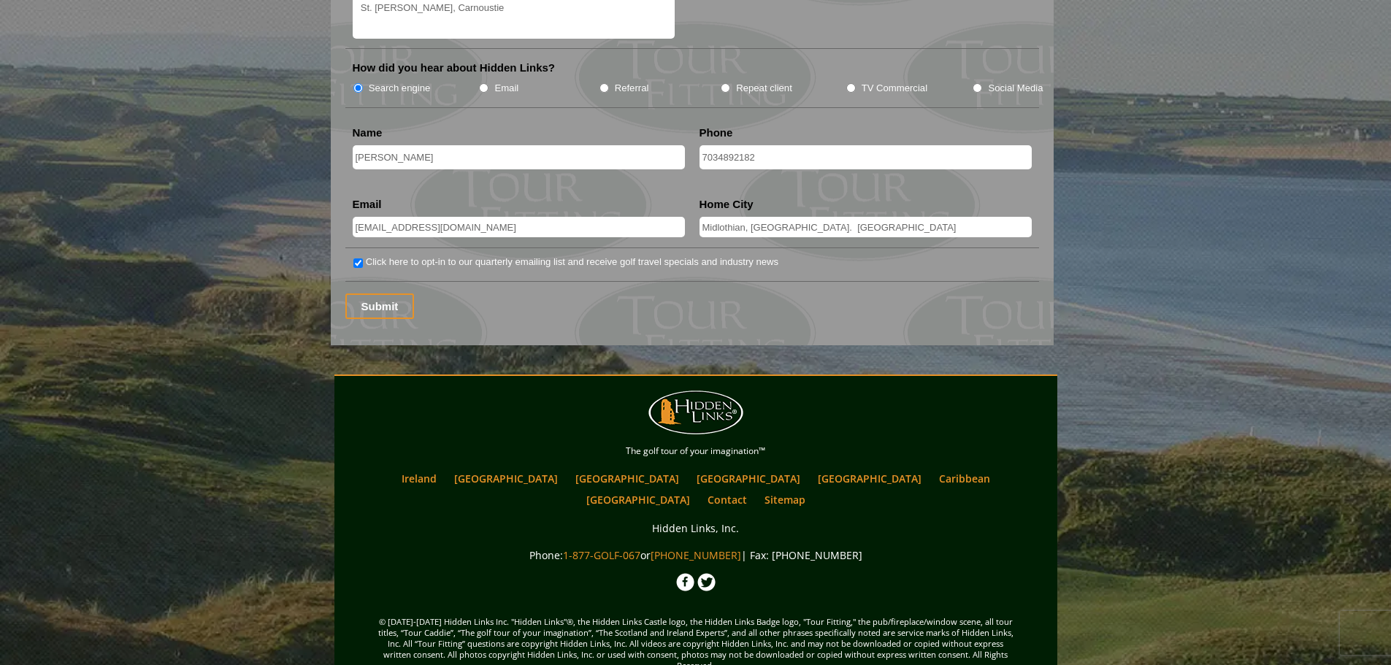
scroll to position [1938, 0]
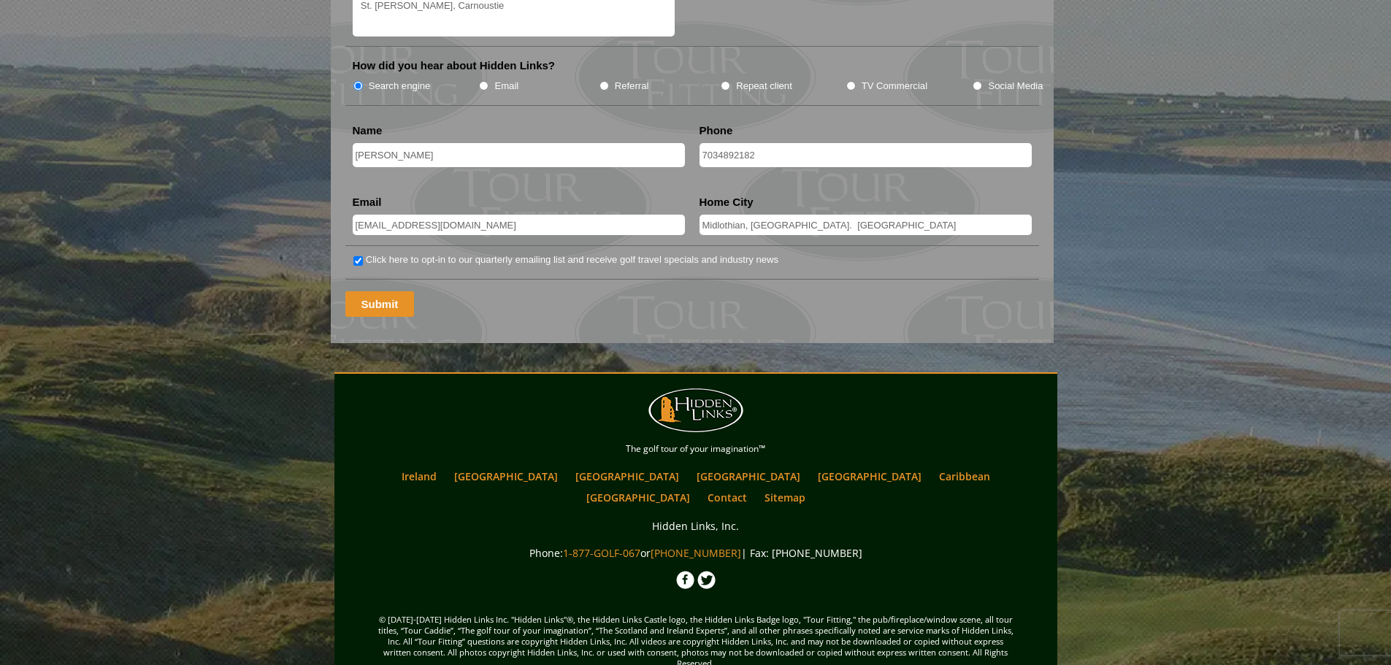
click at [398, 291] on input "Submit" at bounding box center [379, 304] width 69 height 26
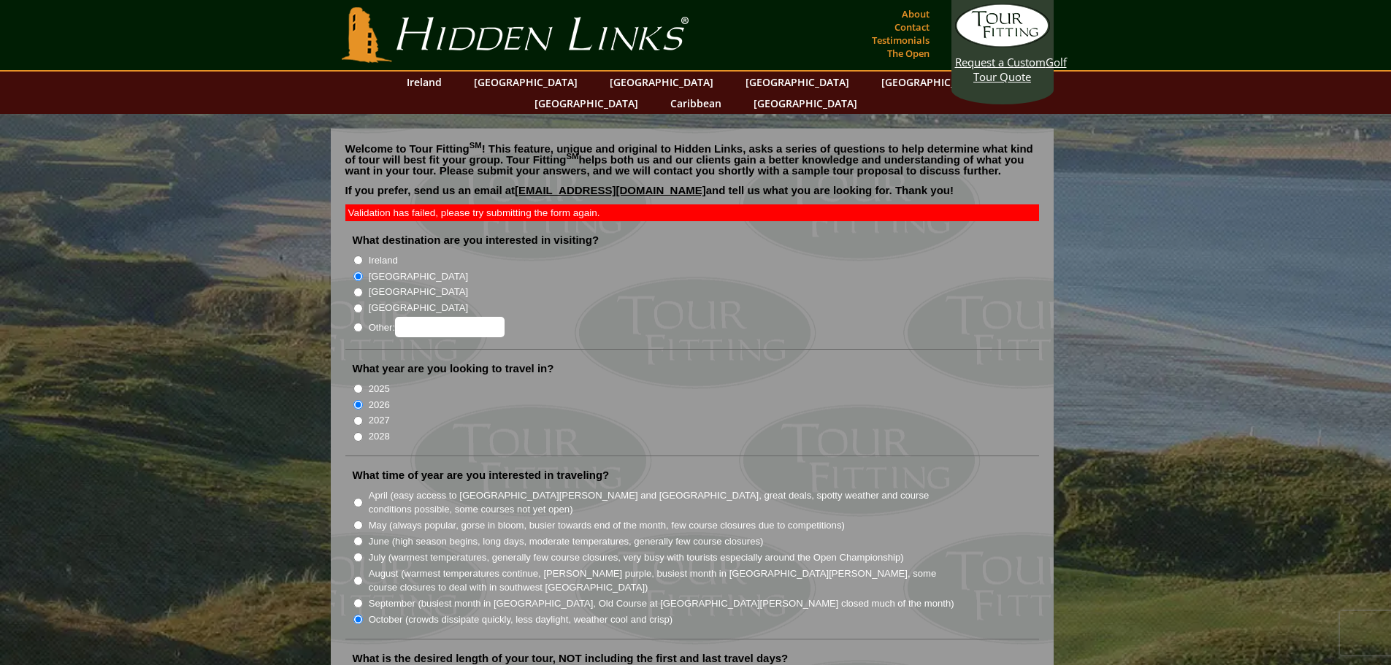
scroll to position [1938, 0]
